Goal: Book appointment/travel/reservation

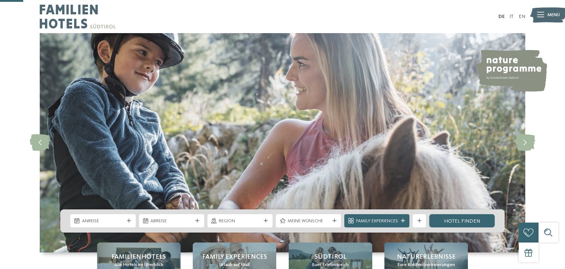
scroll to position [116, 0]
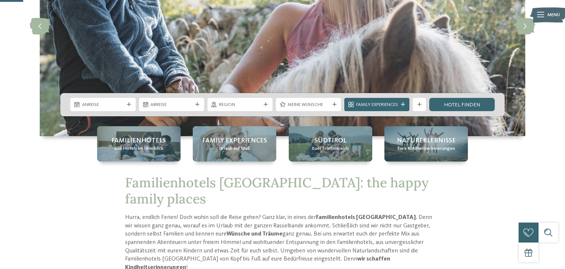
click at [136, 105] on div "Anreise" at bounding box center [103, 104] width 68 height 13
click at [107, 104] on span "Anreise" at bounding box center [103, 105] width 42 height 7
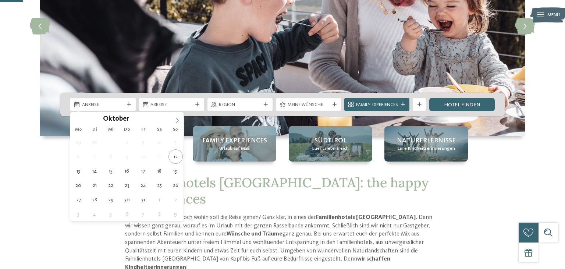
click at [178, 123] on span at bounding box center [177, 118] width 13 height 13
click at [177, 121] on icon at bounding box center [177, 120] width 5 height 5
type input "****"
click at [177, 121] on icon at bounding box center [177, 120] width 5 height 5
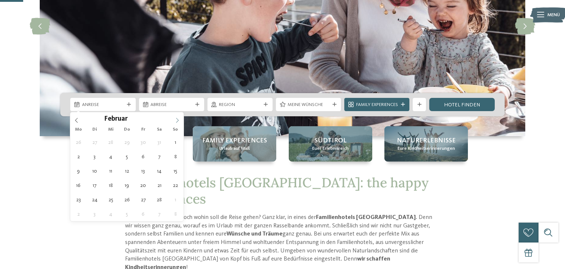
click at [177, 121] on icon at bounding box center [177, 120] width 5 height 5
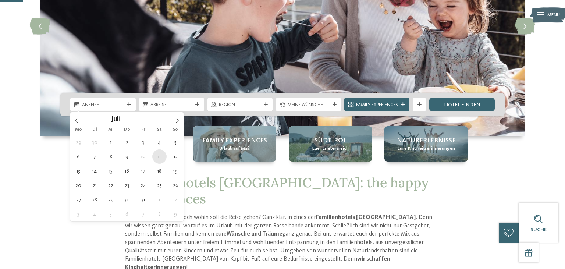
type div "[DATE]"
type input "****"
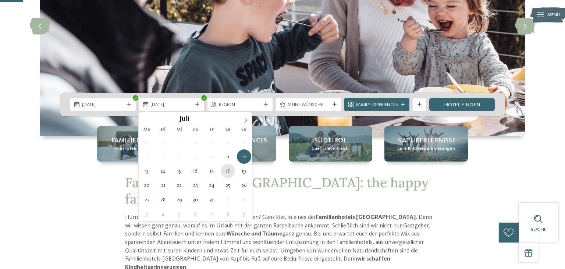
type div "[DATE]"
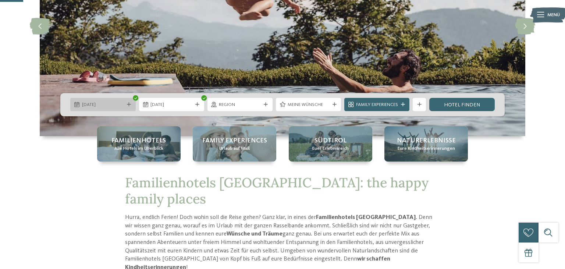
click at [128, 100] on div "[DATE]" at bounding box center [102, 104] width 65 height 13
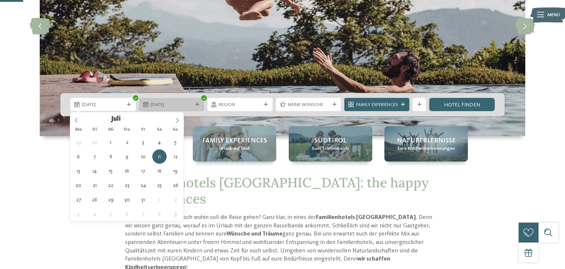
click at [196, 100] on div "[DATE]" at bounding box center [171, 104] width 65 height 13
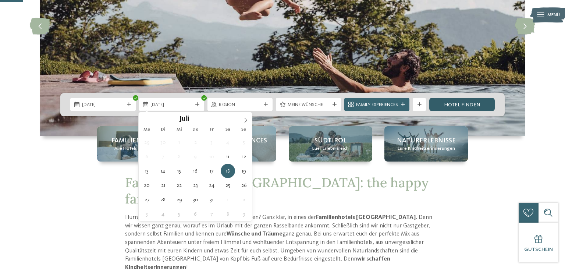
click at [467, 105] on link "Hotel finden" at bounding box center [461, 104] width 65 height 13
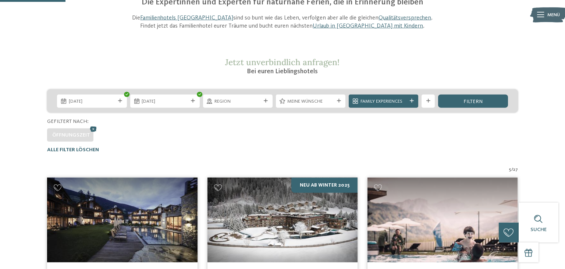
scroll to position [12, 0]
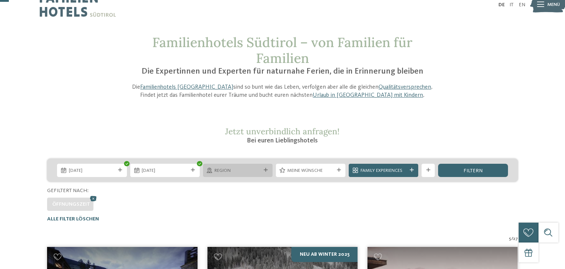
click at [267, 172] on icon at bounding box center [266, 170] width 4 height 4
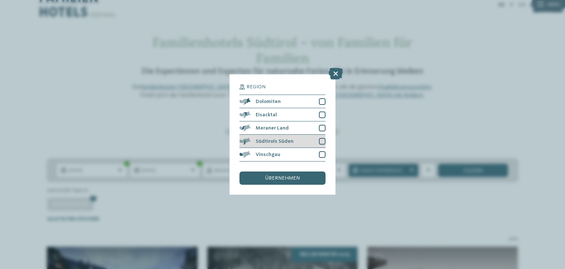
click at [322, 140] on div at bounding box center [322, 141] width 7 height 7
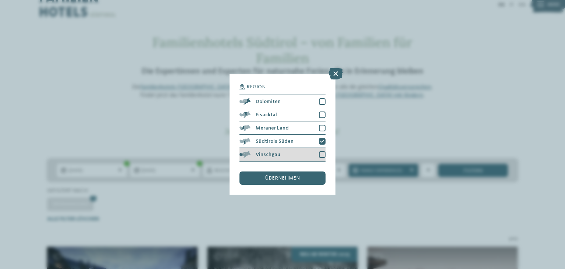
click at [324, 154] on div at bounding box center [322, 154] width 7 height 7
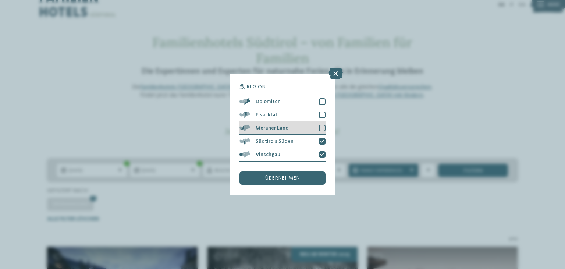
click at [320, 129] on div at bounding box center [322, 128] width 7 height 7
click at [292, 179] on span "übernehmen" at bounding box center [282, 178] width 35 height 5
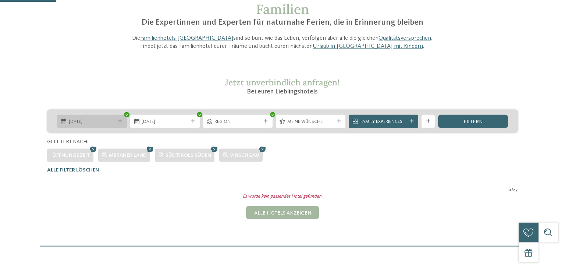
scroll to position [78, 0]
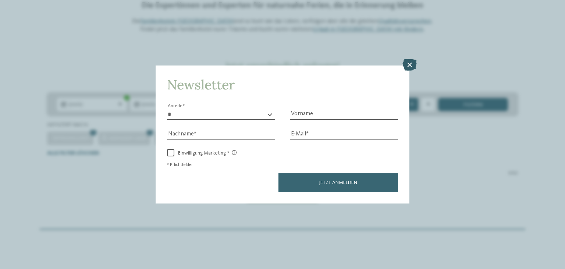
click at [409, 63] on icon at bounding box center [410, 65] width 14 height 12
